Goal: Find specific page/section: Find specific page/section

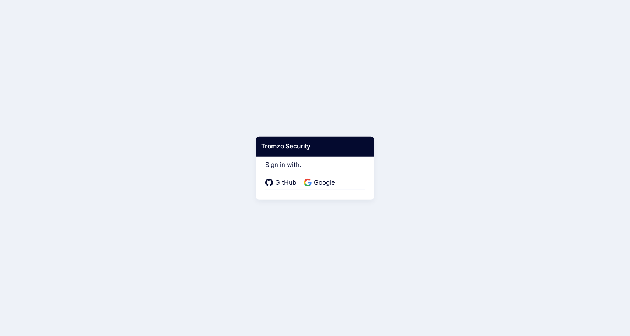
drag, startPoint x: 325, startPoint y: 181, endPoint x: 362, endPoint y: 173, distance: 37.8
click at [325, 181] on span "Google" at bounding box center [324, 183] width 25 height 10
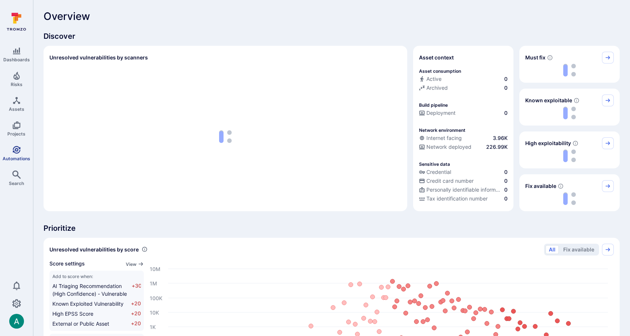
click at [10, 152] on link "Automations" at bounding box center [16, 153] width 33 height 22
